Goal: Transaction & Acquisition: Download file/media

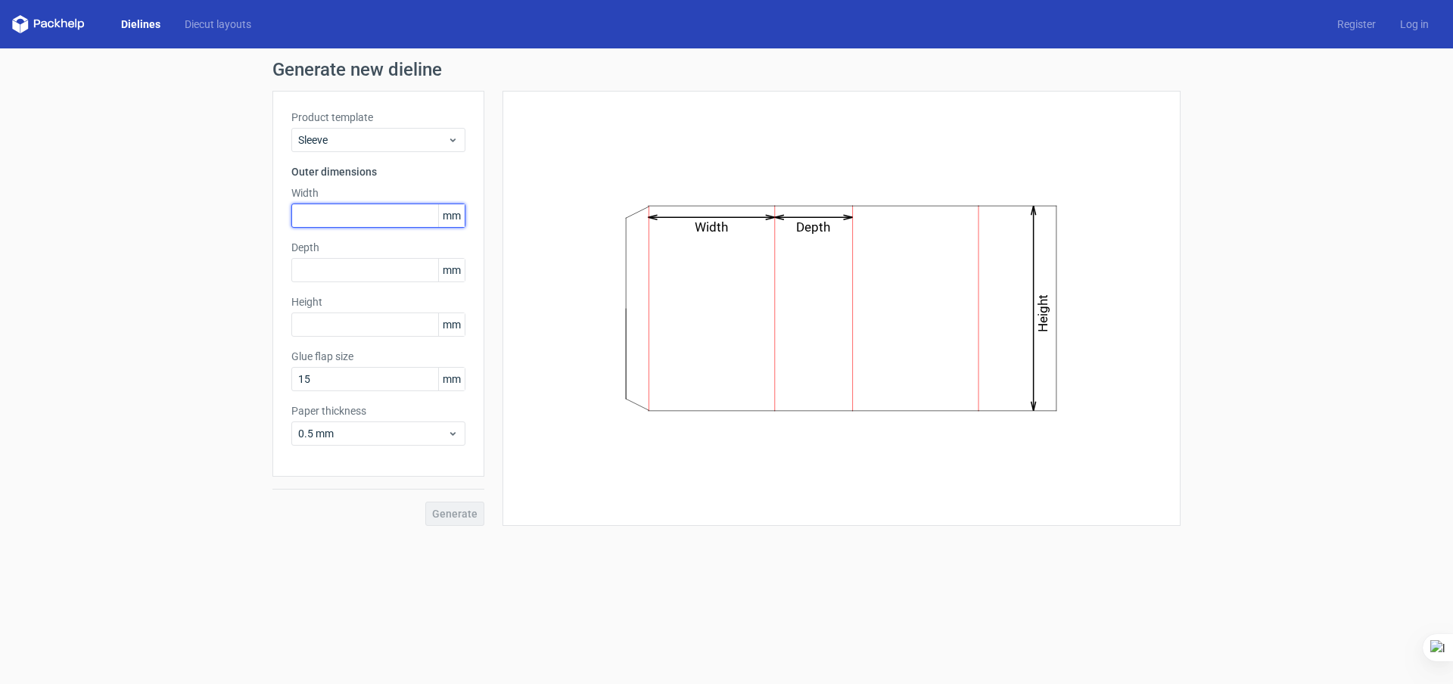
click at [337, 218] on input "text" at bounding box center [378, 216] width 174 height 24
drag, startPoint x: 337, startPoint y: 216, endPoint x: 254, endPoint y: 213, distance: 82.5
click at [254, 213] on div "Generate new dieline Product template Sleeve Outer dimensions Width 210 mm Dept…" at bounding box center [726, 293] width 1453 height 490
type input "80"
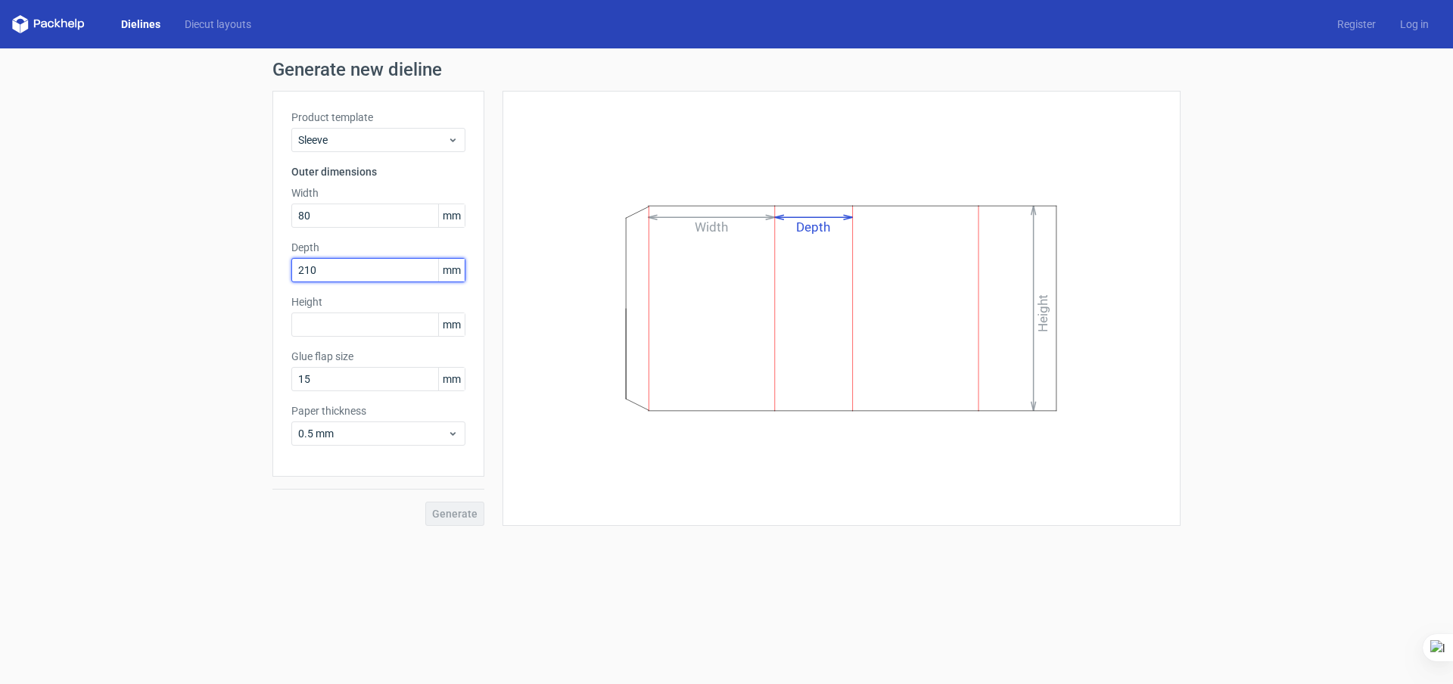
type input "210"
type input "30"
drag, startPoint x: 332, startPoint y: 268, endPoint x: 252, endPoint y: 261, distance: 80.5
click at [252, 261] on div "Generate new dieline Product template Sleeve Outer dimensions Width 80 mm Depth…" at bounding box center [726, 293] width 1453 height 490
type input "30"
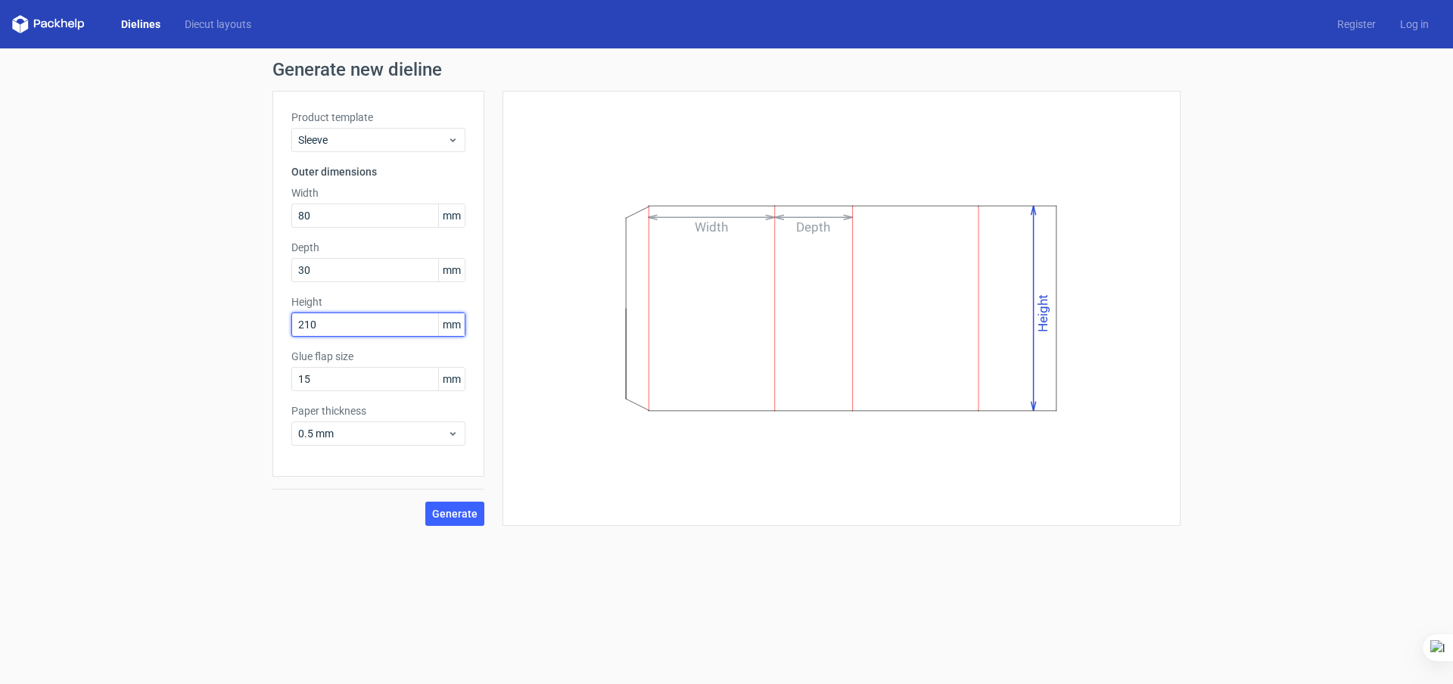
type input "210"
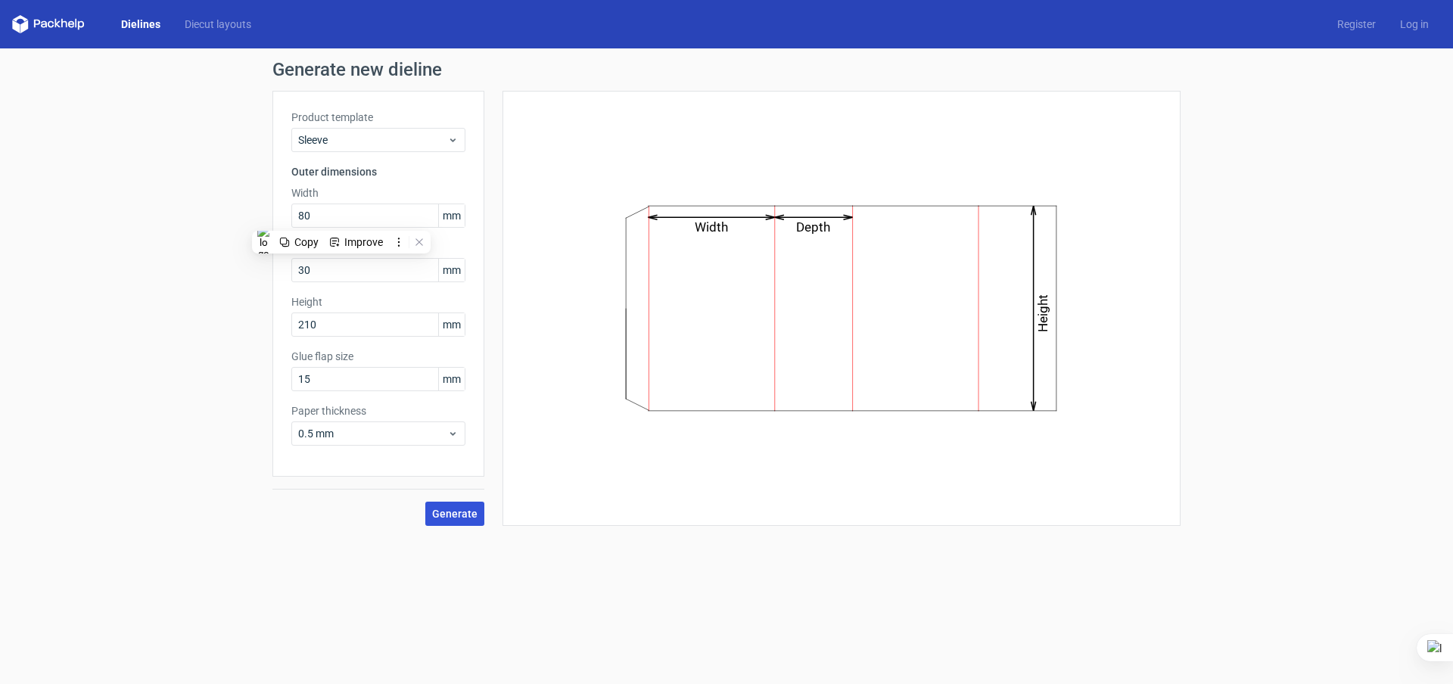
click at [465, 517] on span "Generate" at bounding box center [454, 513] width 45 height 11
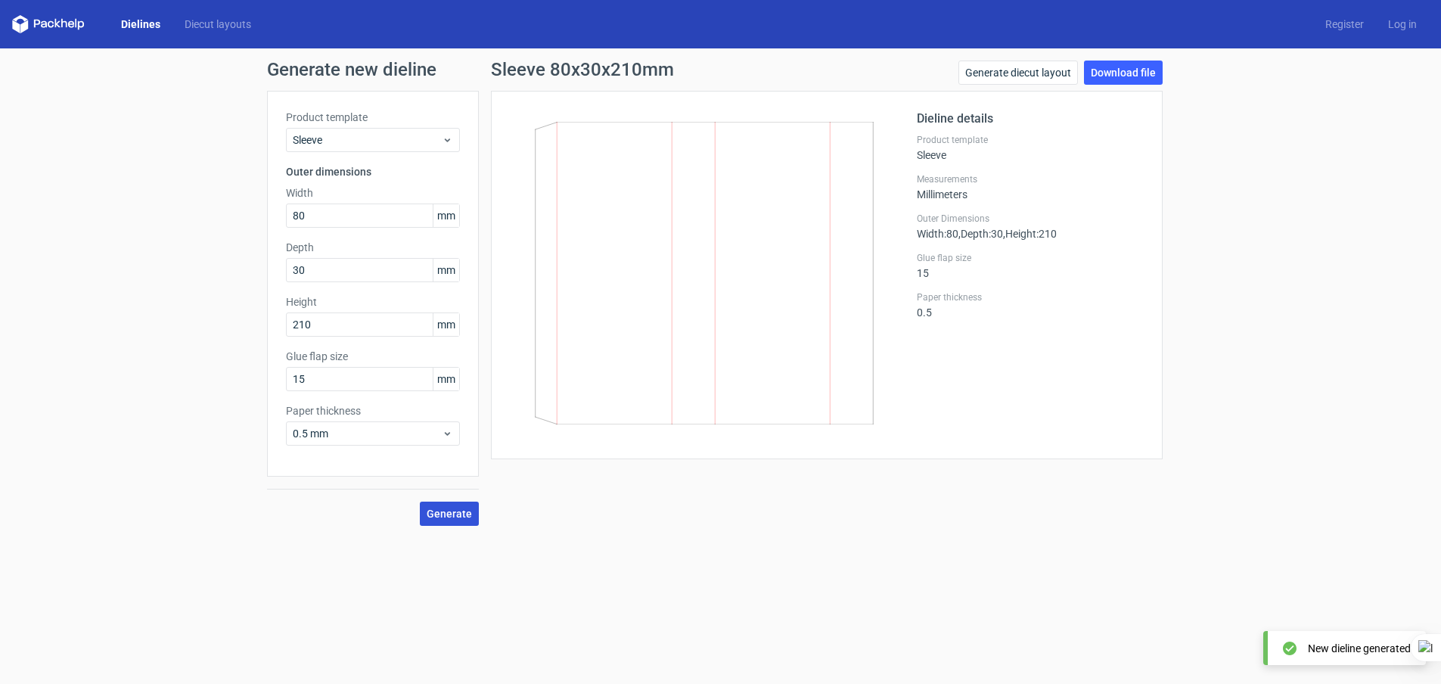
click at [464, 513] on span "Generate" at bounding box center [449, 513] width 45 height 11
click at [1116, 67] on link "Download file" at bounding box center [1123, 73] width 79 height 24
click at [201, 188] on div "Generate new dieline Product template Sleeve Outer dimensions Width 80 mm Depth…" at bounding box center [720, 293] width 1441 height 490
click at [316, 216] on input "80" at bounding box center [373, 216] width 174 height 24
drag, startPoint x: 322, startPoint y: 216, endPoint x: 226, endPoint y: 206, distance: 95.8
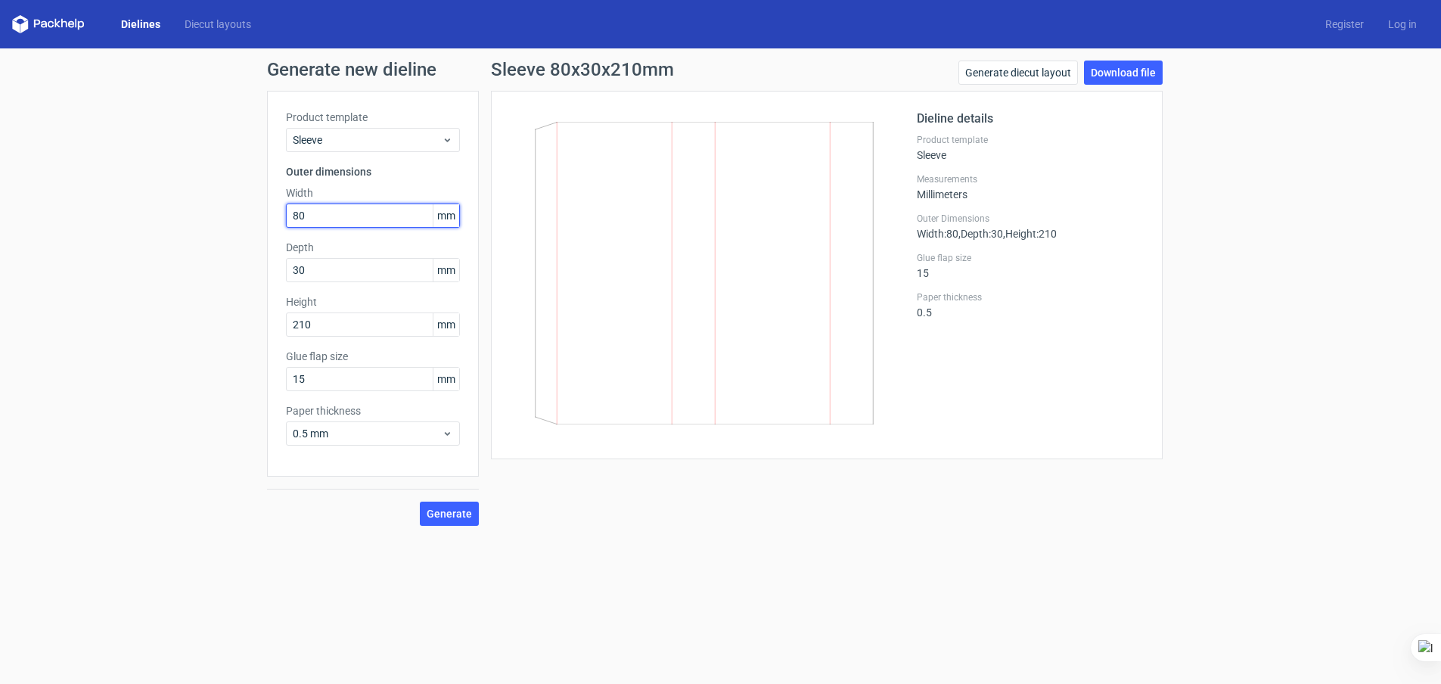
click at [226, 206] on div "Generate new dieline Product template Sleeve Outer dimensions Width 80 mm Depth…" at bounding box center [720, 293] width 1441 height 490
type input "150"
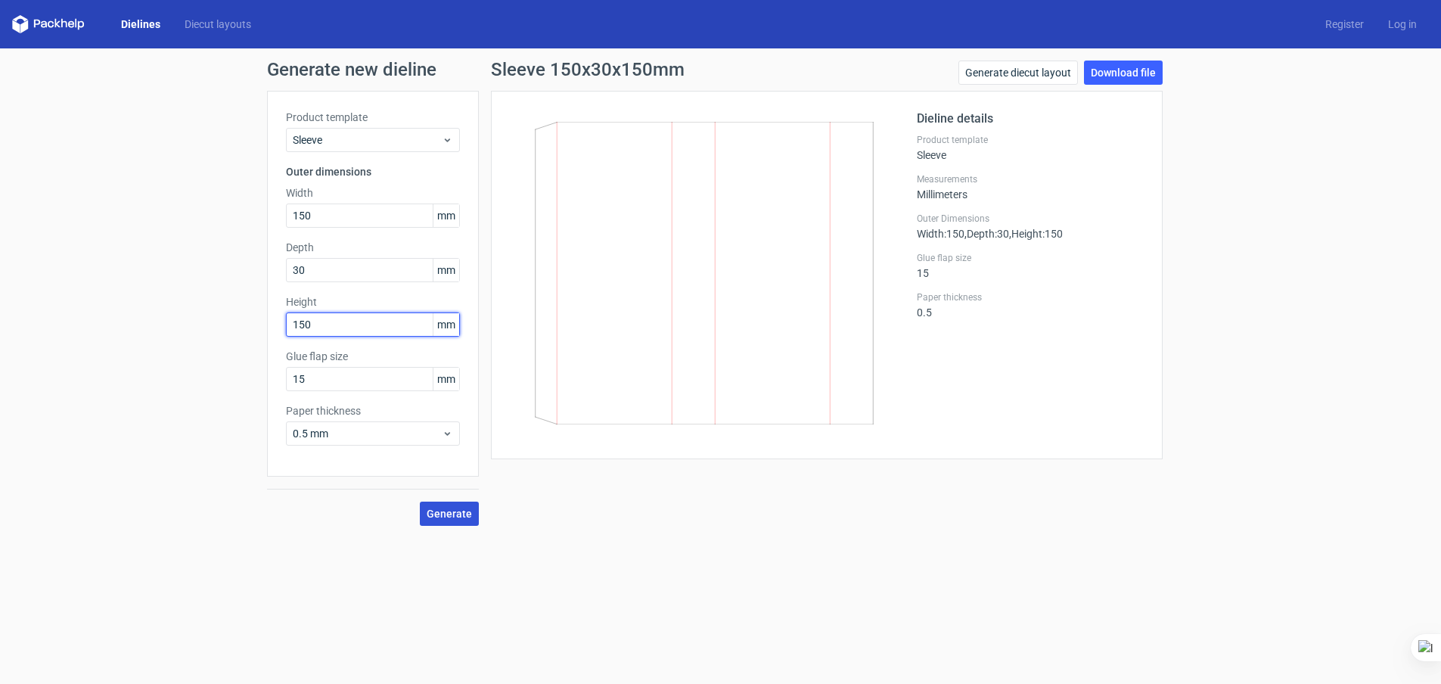
type input "150"
click at [443, 517] on span "Generate" at bounding box center [449, 513] width 45 height 11
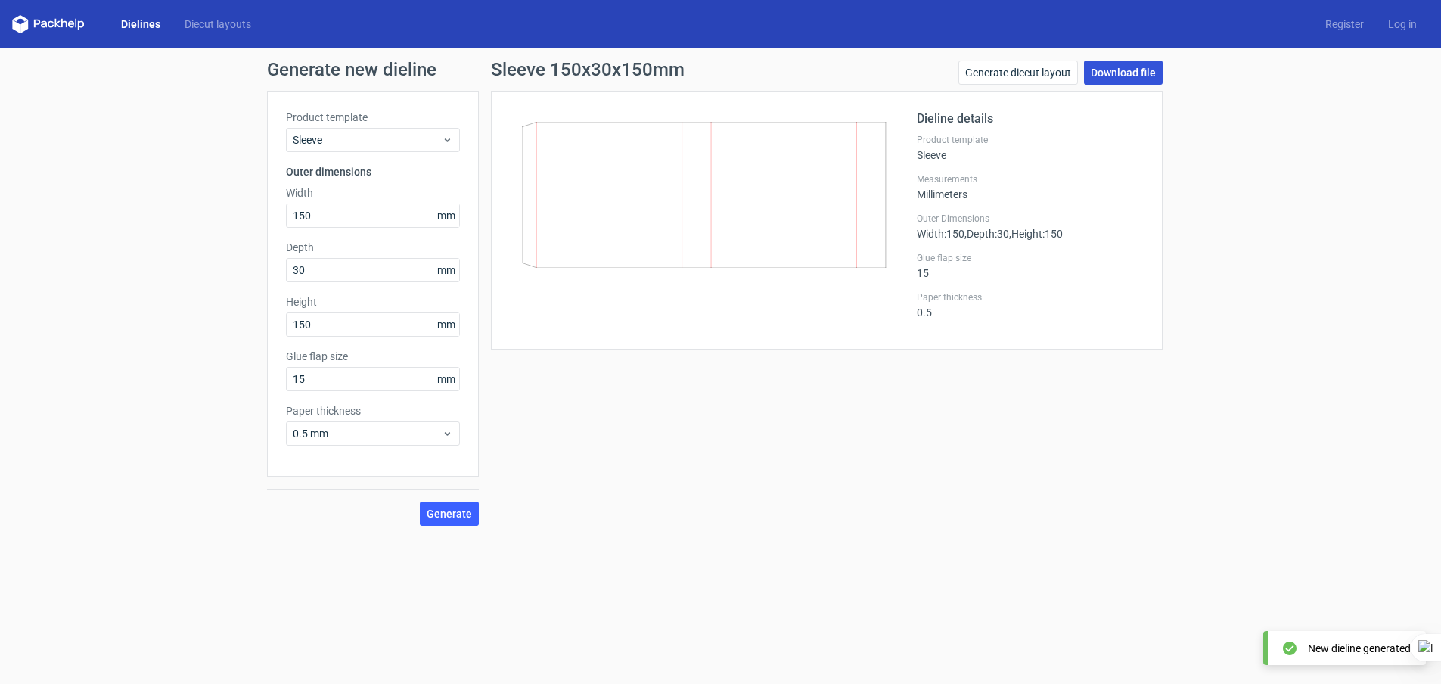
click at [1134, 70] on link "Download file" at bounding box center [1123, 73] width 79 height 24
